Goal: Transaction & Acquisition: Obtain resource

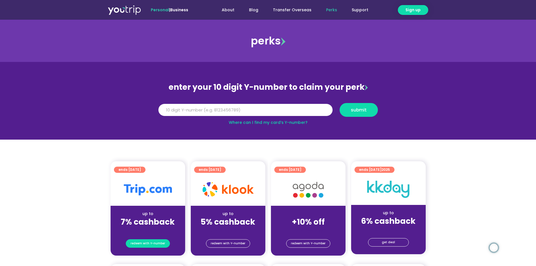
click at [150, 244] on span "redeem with Y-number" at bounding box center [148, 244] width 35 height 8
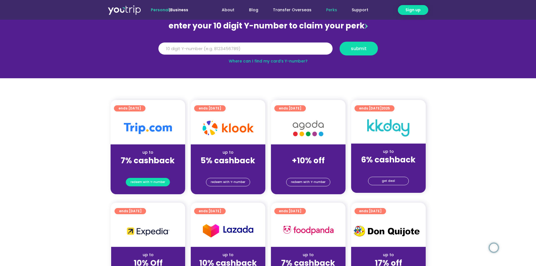
scroll to position [62, 0]
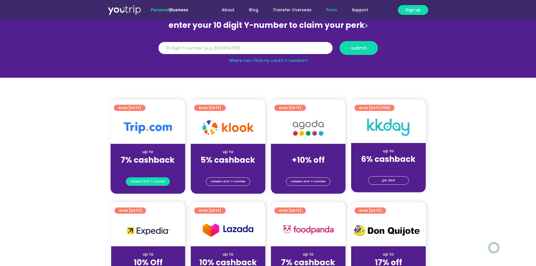
click at [154, 182] on span "redeem with Y-number" at bounding box center [148, 182] width 35 height 8
click at [142, 157] on strong "7% cashback" at bounding box center [148, 160] width 54 height 11
click at [151, 129] on img at bounding box center [148, 127] width 48 height 11
click at [147, 180] on span "redeem with Y-number" at bounding box center [148, 182] width 35 height 8
click at [149, 181] on span "redeem with Y-number" at bounding box center [148, 182] width 35 height 8
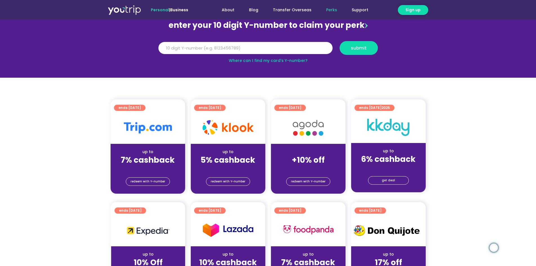
click at [144, 150] on div "up to" at bounding box center [148, 152] width 66 height 6
click at [138, 106] on span "ends [DATE]" at bounding box center [130, 108] width 23 height 6
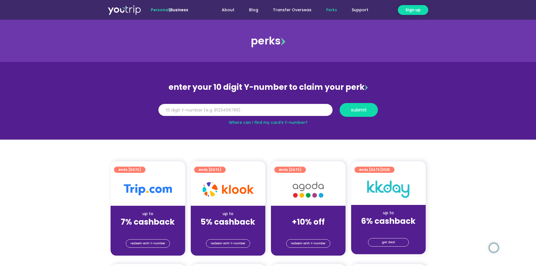
click at [230, 110] on input "Y Number" at bounding box center [246, 110] width 174 height 12
click at [201, 111] on input "Y Number" at bounding box center [246, 110] width 174 height 12
type input "8173204753"
click at [365, 108] on span "submit" at bounding box center [359, 110] width 16 height 4
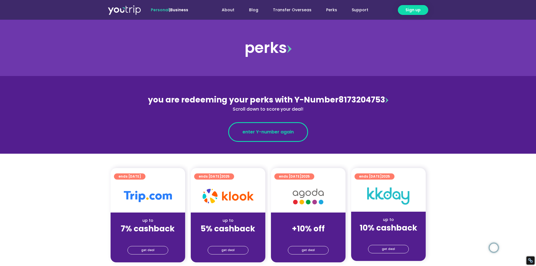
click at [270, 131] on span "enter Y-number again" at bounding box center [268, 132] width 51 height 7
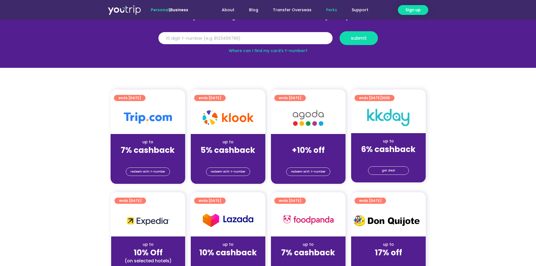
scroll to position [84, 0]
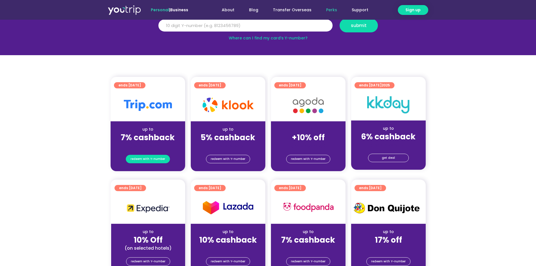
click at [149, 159] on span "redeem with Y-number" at bounding box center [148, 159] width 35 height 8
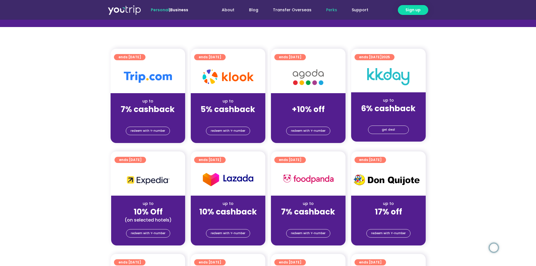
scroll to position [141, 0]
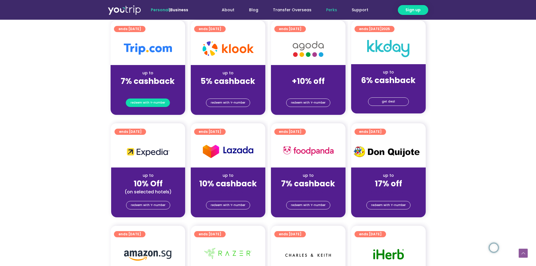
click at [161, 102] on span "redeem with Y-number" at bounding box center [148, 103] width 35 height 8
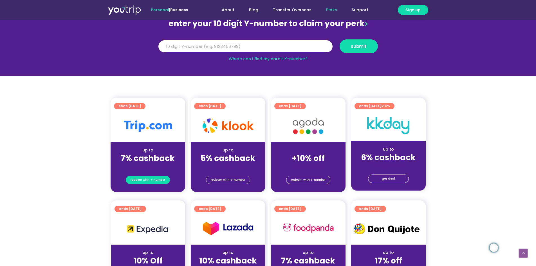
scroll to position [62, 0]
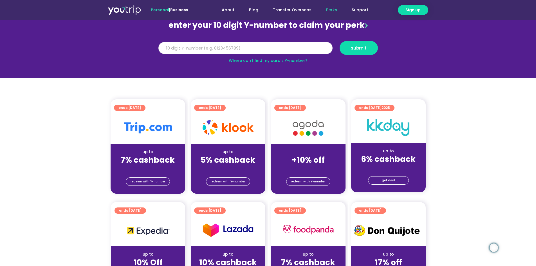
click at [199, 50] on input "Y Number" at bounding box center [246, 48] width 174 height 12
click at [155, 181] on span "redeem with Y-number" at bounding box center [148, 182] width 35 height 8
click at [227, 44] on input "Y Number" at bounding box center [246, 48] width 174 height 12
type input "8173204753"
click at [358, 46] on span "submit" at bounding box center [359, 48] width 16 height 4
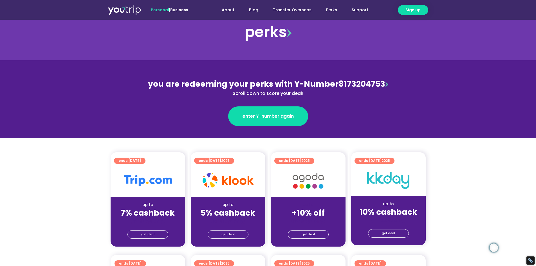
scroll to position [28, 0]
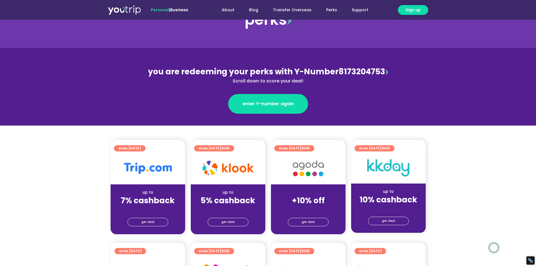
click at [386, 73] on img at bounding box center [387, 72] width 3 height 6
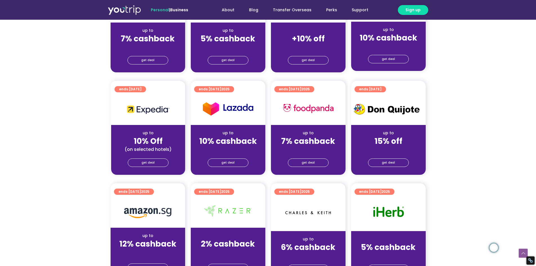
scroll to position [197, 0]
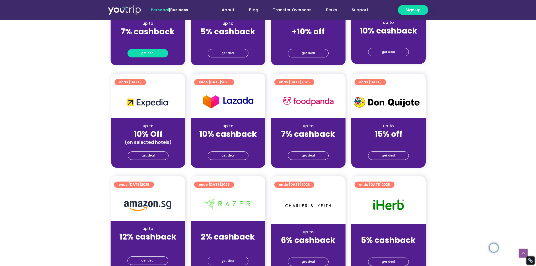
click at [154, 52] on link "get deal" at bounding box center [148, 53] width 41 height 8
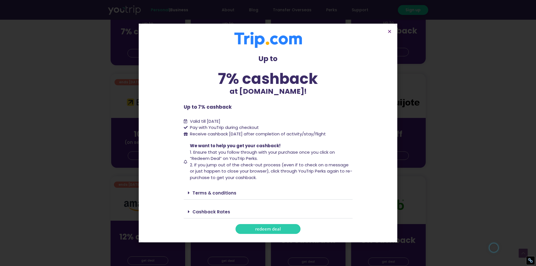
click at [270, 232] on link "redeem deal" at bounding box center [268, 229] width 65 height 10
